Goal: Task Accomplishment & Management: Complete application form

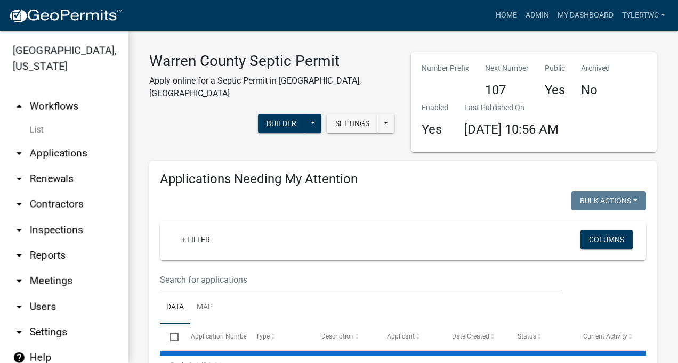
select select "2: 50"
select select "3: 100"
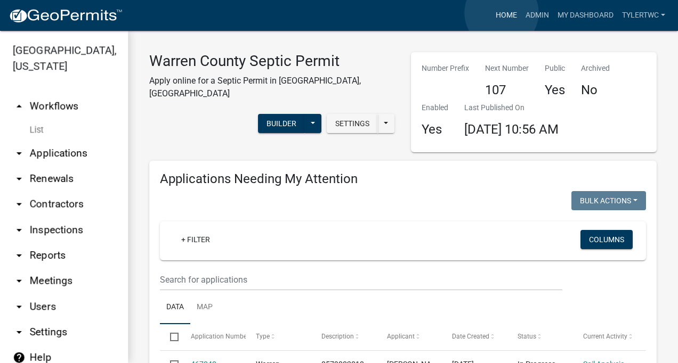
click at [502, 13] on link "Home" at bounding box center [506, 15] width 30 height 20
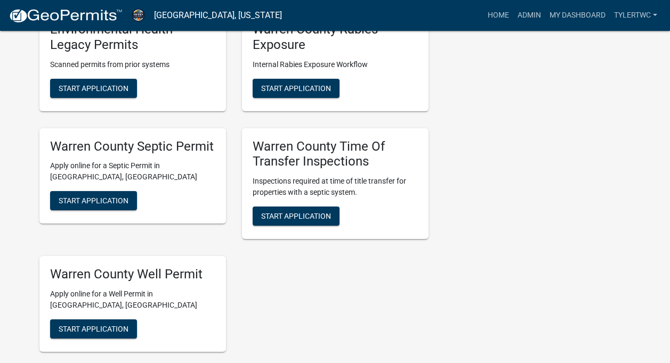
scroll to position [288, 0]
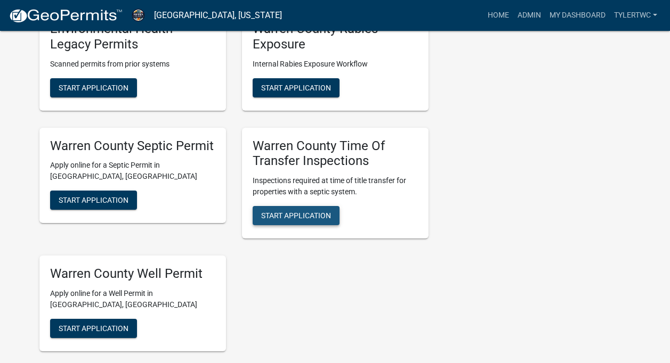
click at [308, 212] on span "Start Application" at bounding box center [296, 216] width 70 height 9
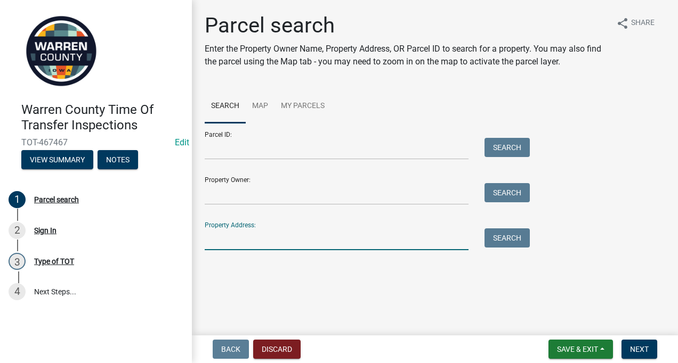
click at [269, 239] on input "Property Address:" at bounding box center [337, 240] width 264 height 22
type input "13069"
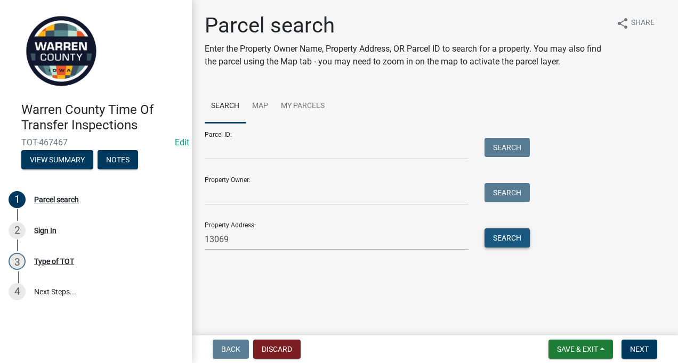
click at [495, 235] on button "Search" at bounding box center [506, 238] width 45 height 19
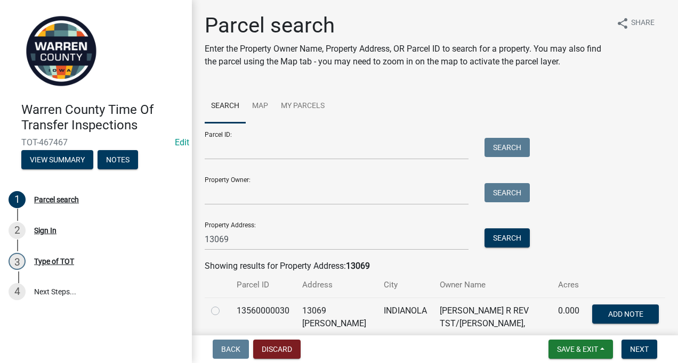
click at [224, 305] on label at bounding box center [224, 305] width 0 height 0
click at [224, 309] on input "radio" at bounding box center [227, 308] width 7 height 7
radio input "true"
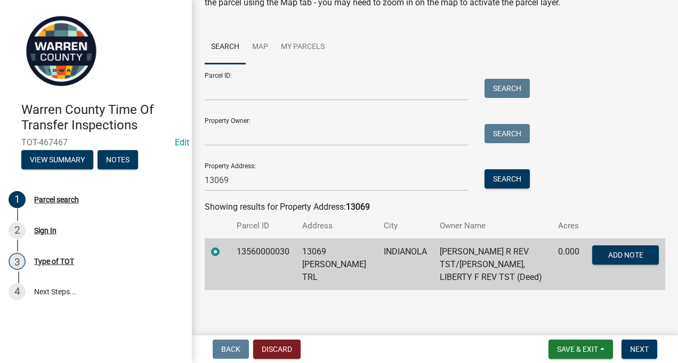
scroll to position [60, 0]
click at [636, 341] on button "Next" at bounding box center [639, 349] width 36 height 19
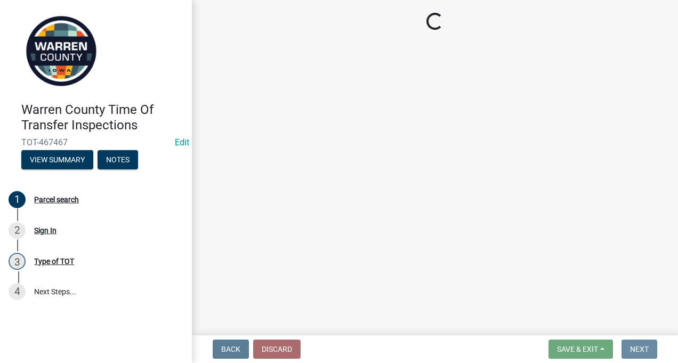
scroll to position [0, 0]
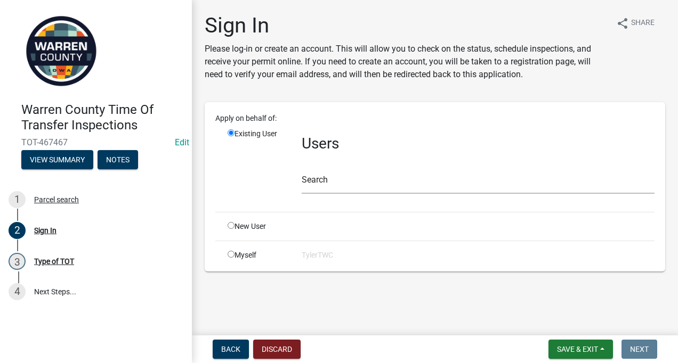
click at [229, 254] on input "radio" at bounding box center [231, 254] width 7 height 7
radio input "true"
radio input "false"
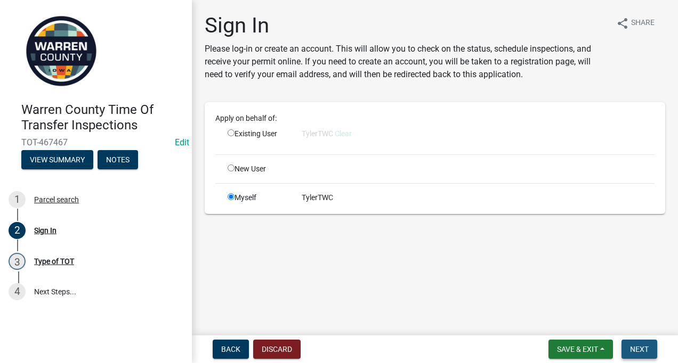
click at [640, 354] on button "Next" at bounding box center [639, 349] width 36 height 19
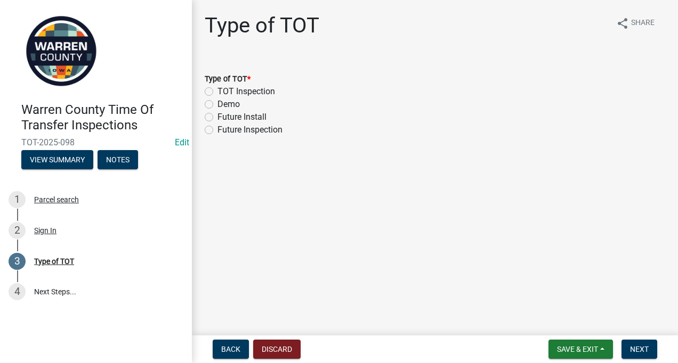
click at [217, 92] on label "TOT Inspection" at bounding box center [246, 91] width 58 height 13
click at [217, 92] on input "TOT Inspection" at bounding box center [220, 88] width 7 height 7
radio input "true"
click at [635, 345] on span "Next" at bounding box center [639, 349] width 19 height 9
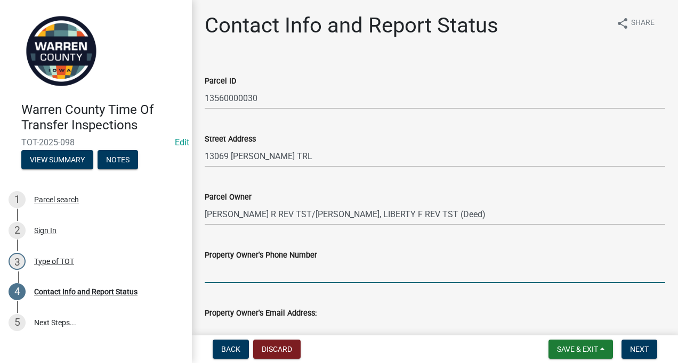
click at [280, 275] on input "Property Owner's Phone Number" at bounding box center [435, 273] width 460 height 22
click at [255, 330] on input "Property Owner's Email Address:" at bounding box center [435, 331] width 460 height 22
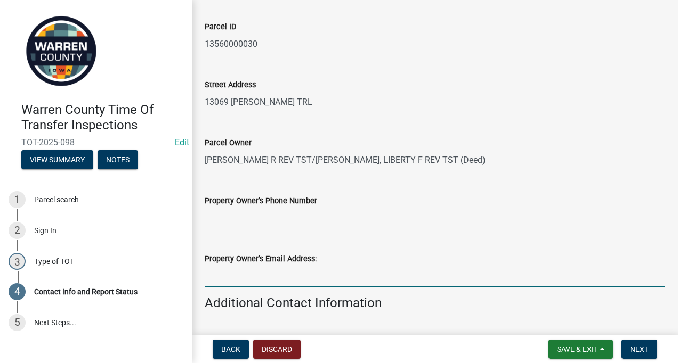
scroll to position [54, 0]
click at [207, 278] on input "Property Owner's Email Address:" at bounding box center [435, 277] width 460 height 22
paste input "[PERSON_NAME][EMAIL_ADDRESS][DOMAIN_NAME]"
type input "[PERSON_NAME][EMAIL_ADDRESS][DOMAIN_NAME]"
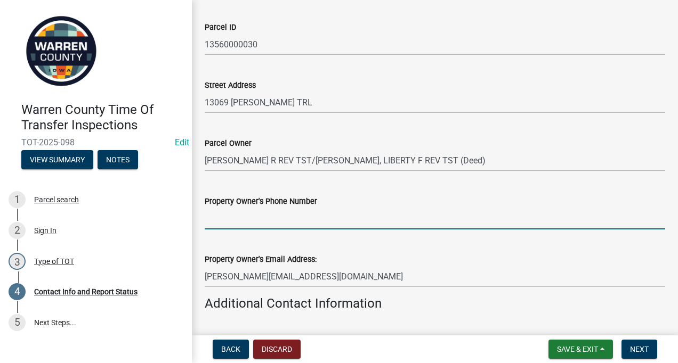
click at [280, 216] on input "Property Owner's Phone Number" at bounding box center [435, 219] width 460 height 22
paste input "[PHONE_NUMBER]"
type input "[PHONE_NUMBER]"
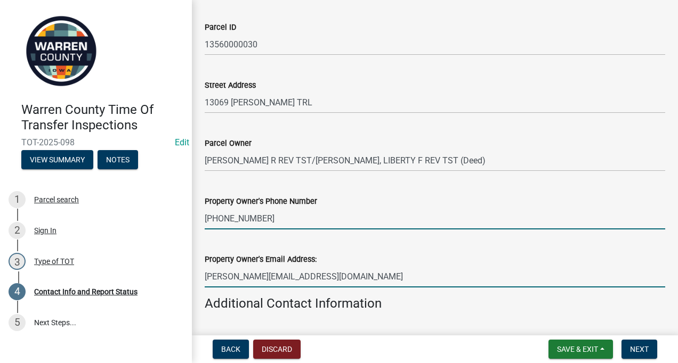
click at [282, 278] on input "[PERSON_NAME][EMAIL_ADDRESS][DOMAIN_NAME]" at bounding box center [435, 277] width 460 height 22
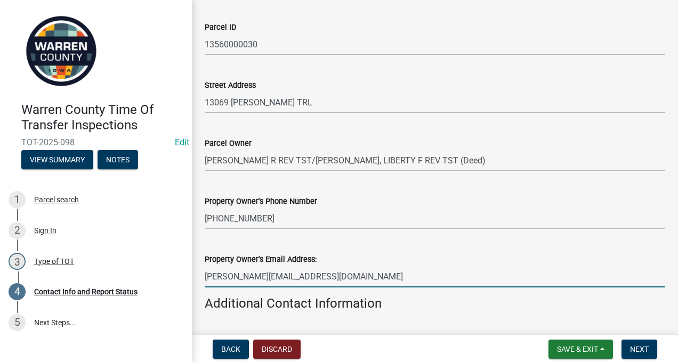
click at [282, 278] on input "[PERSON_NAME][EMAIL_ADDRESS][DOMAIN_NAME]" at bounding box center [435, 277] width 460 height 22
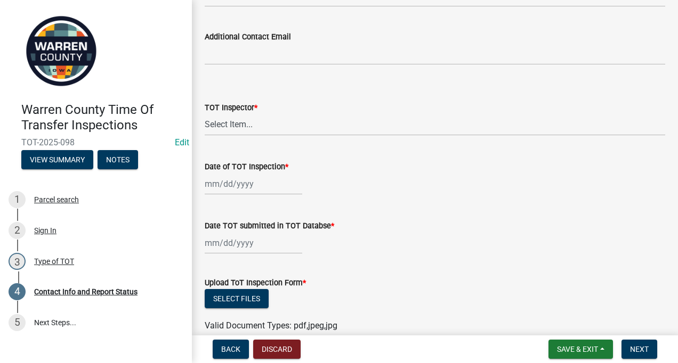
scroll to position [998, 0]
click at [257, 126] on select "Select Item... [PERSON_NAME] #13190 [PERSON_NAME] #8479 [PERSON_NAME] #2007 [PE…" at bounding box center [435, 125] width 460 height 22
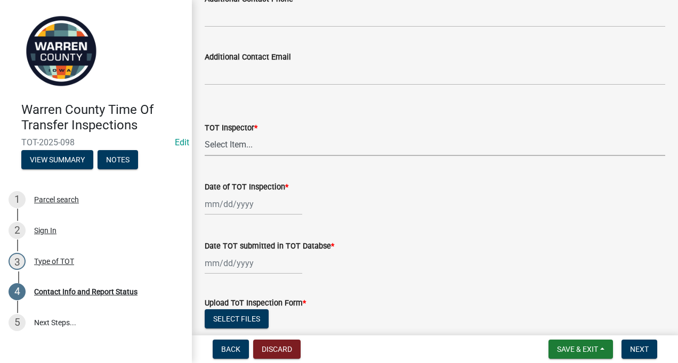
scroll to position [993, 0]
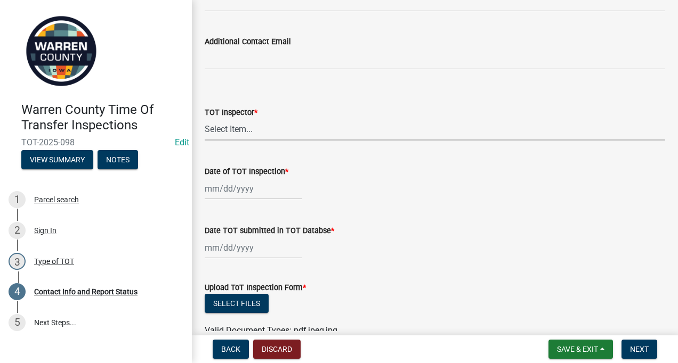
click at [222, 134] on select "Select Item... [PERSON_NAME] #13190 [PERSON_NAME] #8479 [PERSON_NAME] #2007 [PE…" at bounding box center [435, 130] width 460 height 22
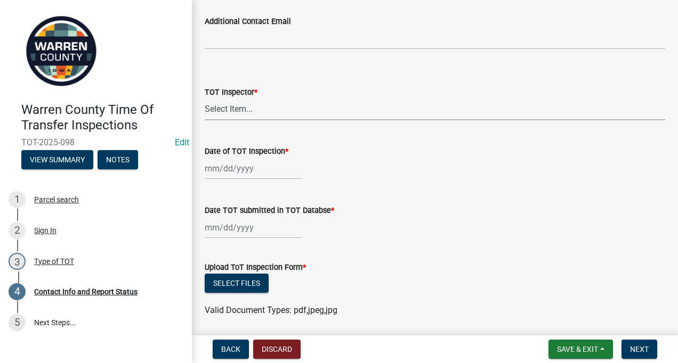
scroll to position [1020, 0]
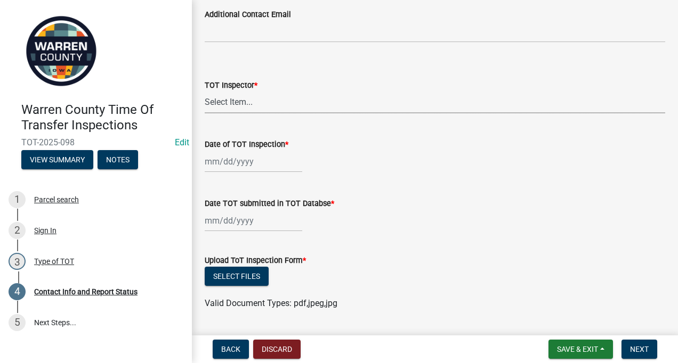
click at [253, 99] on select "Select Item... [PERSON_NAME] #13190 [PERSON_NAME] #8479 [PERSON_NAME] #2007 [PE…" at bounding box center [435, 103] width 460 height 22
click at [205, 92] on select "Select Item... [PERSON_NAME] #13190 [PERSON_NAME] #8479 [PERSON_NAME] #2007 [PE…" at bounding box center [435, 103] width 460 height 22
select select "2d91a7e0-5cb1-4373-af5a-ed3e5a453d55"
select select "8"
select select "2025"
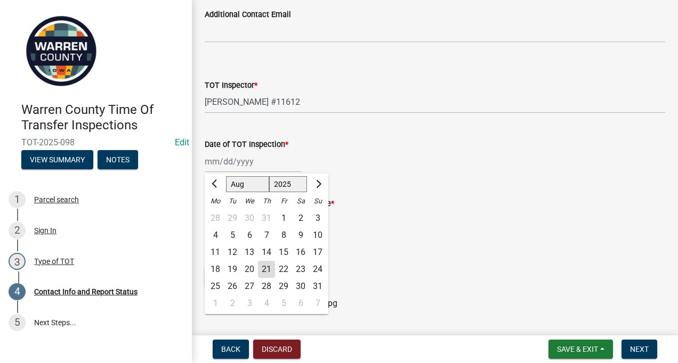
click at [252, 161] on div "[PERSON_NAME] Feb Mar Apr [PERSON_NAME][DATE] Oct Nov [DATE] 1526 1527 1528 152…" at bounding box center [254, 162] width 98 height 22
click at [285, 252] on div "15" at bounding box center [283, 252] width 17 height 17
type input "[DATE]"
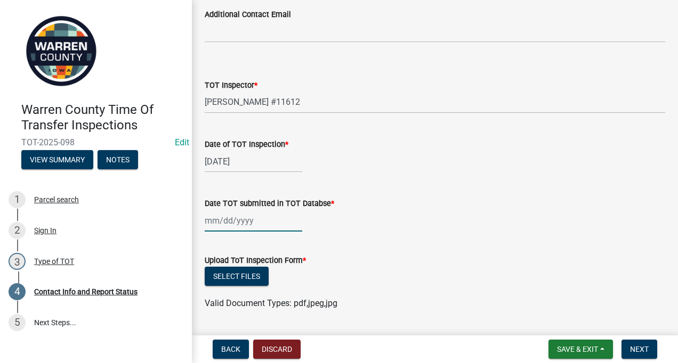
select select "8"
select select "2025"
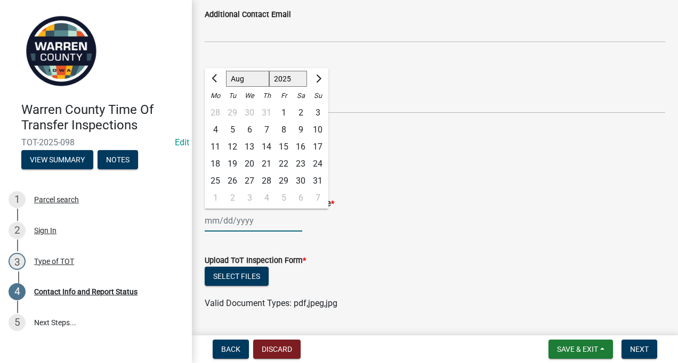
click at [225, 219] on input "Date TOT submitted in TOT Databse *" at bounding box center [254, 221] width 98 height 22
click at [265, 161] on div "21" at bounding box center [266, 164] width 17 height 17
type input "[DATE]"
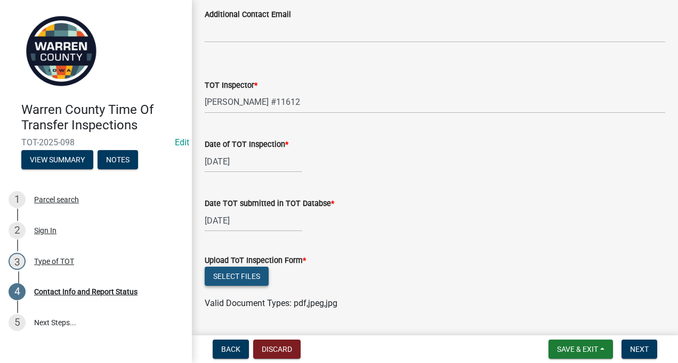
click at [241, 278] on button "Select files" at bounding box center [237, 276] width 64 height 19
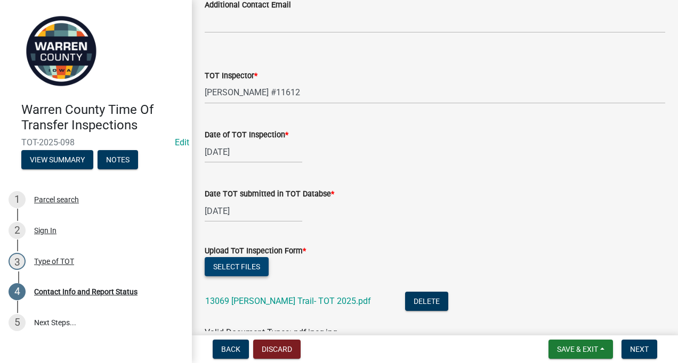
scroll to position [1393, 0]
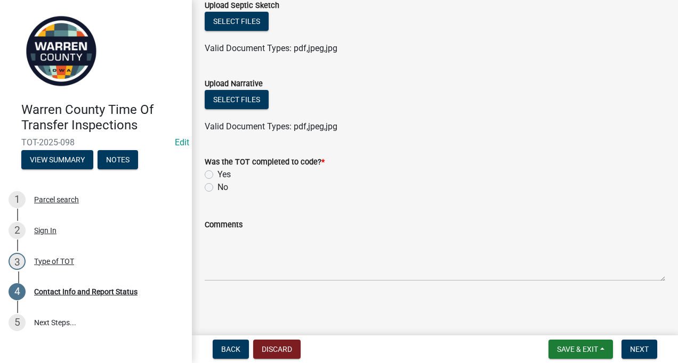
click at [217, 175] on label "Yes" at bounding box center [223, 174] width 13 height 13
click at [217, 175] on input "Yes" at bounding box center [220, 171] width 7 height 7
radio input "true"
click at [643, 353] on span "Next" at bounding box center [639, 349] width 19 height 9
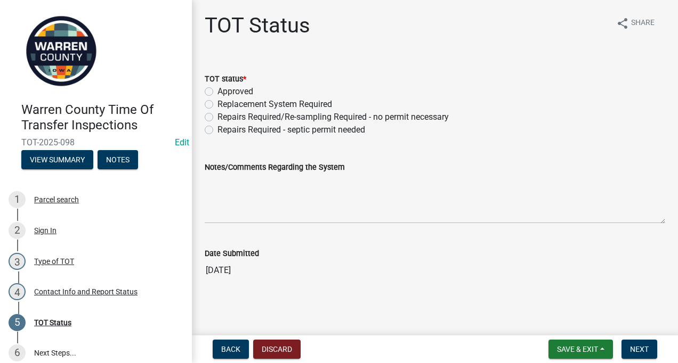
click at [217, 104] on label "Replacement System Required" at bounding box center [274, 104] width 115 height 13
click at [217, 104] on input "Replacement System Required" at bounding box center [220, 101] width 7 height 7
radio input "true"
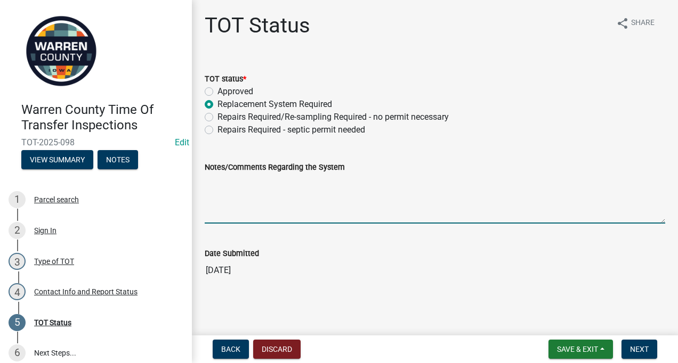
click at [263, 187] on textarea "Notes/Comments Regarding the System" at bounding box center [435, 199] width 460 height 50
type textarea "New code compliant system required."
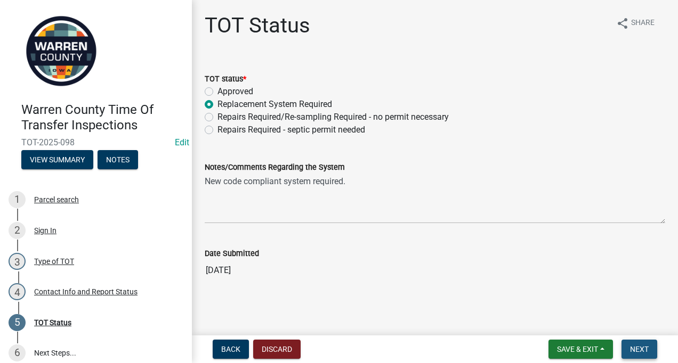
click at [641, 346] on span "Next" at bounding box center [639, 349] width 19 height 9
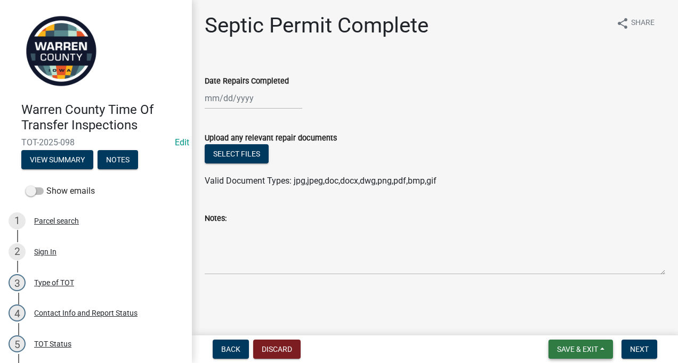
click at [579, 353] on span "Save & Exit" at bounding box center [577, 349] width 41 height 9
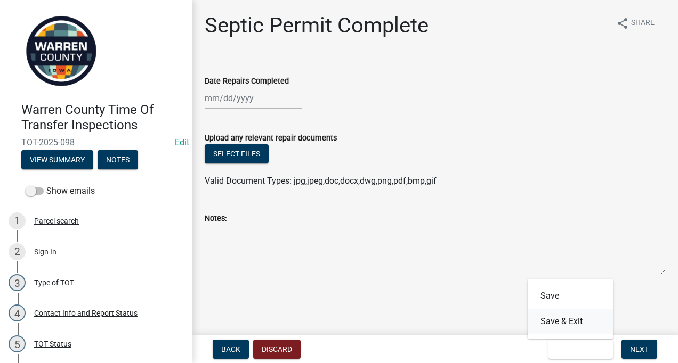
click at [555, 324] on button "Save & Exit" at bounding box center [570, 322] width 85 height 26
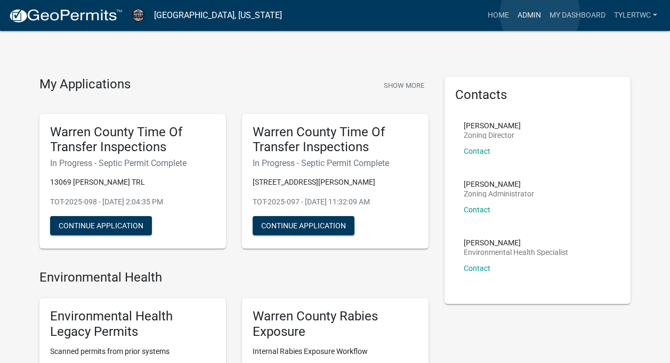
click at [540, 14] on link "Admin" at bounding box center [529, 15] width 32 height 20
